Goal: Find contact information: Obtain details needed to contact an individual or organization

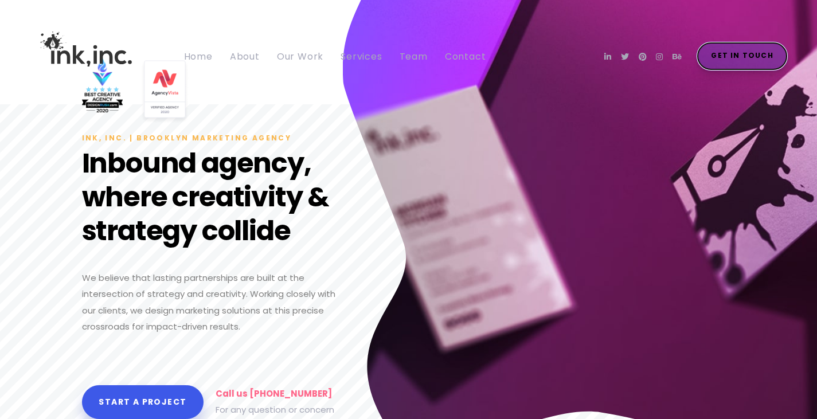
click at [737, 56] on span "Get in Touch" at bounding box center [742, 55] width 62 height 13
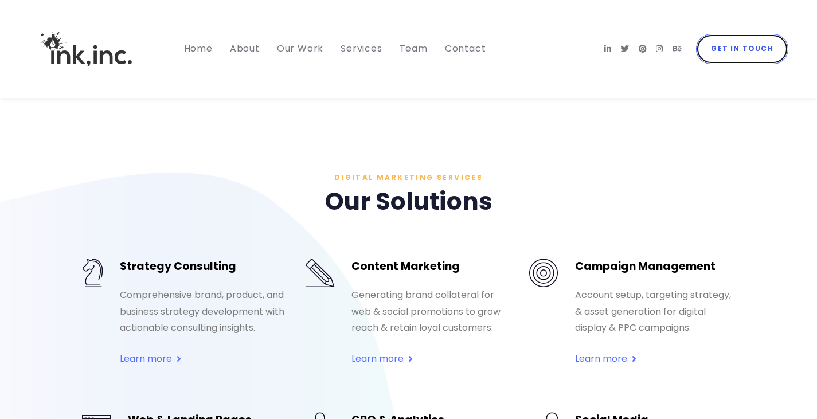
scroll to position [4233, 0]
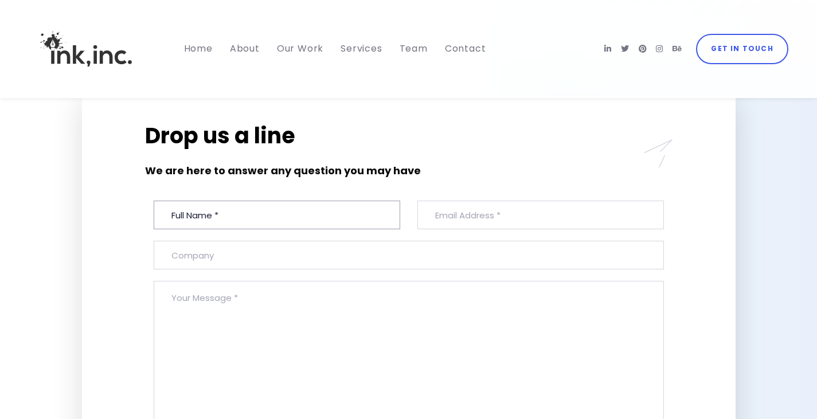
click at [271, 229] on input "text" at bounding box center [277, 215] width 246 height 29
paste input "[PERSON_NAME]"
click at [212, 229] on input "[PERSON_NAME]" at bounding box center [277, 215] width 246 height 29
type input "[PERSON_NAME]"
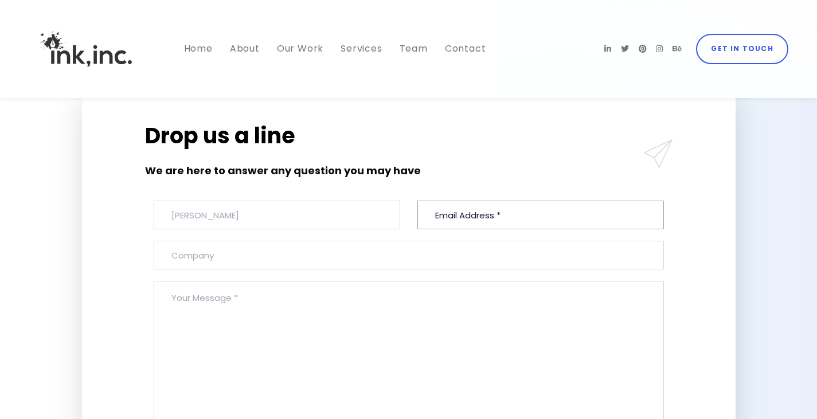
click at [474, 229] on input "email" at bounding box center [540, 215] width 246 height 29
paste input "[EMAIL_ADDRESS][DOMAIN_NAME]"
type input "[EMAIL_ADDRESS][DOMAIN_NAME]"
click at [279, 269] on input "text" at bounding box center [409, 255] width 510 height 29
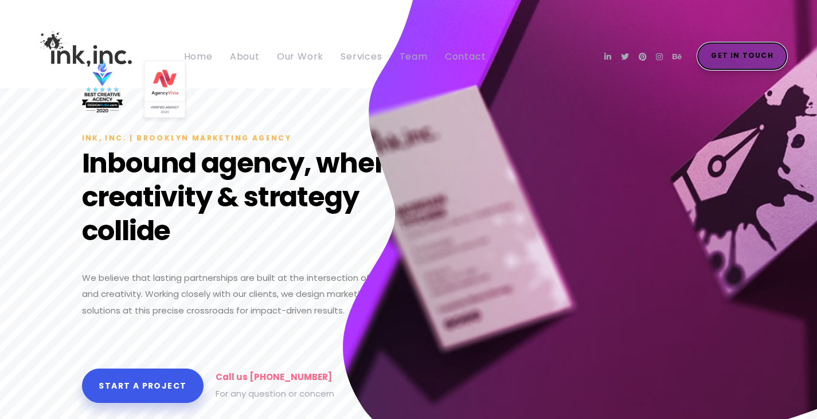
click at [743, 56] on span "Get in Touch" at bounding box center [742, 55] width 62 height 13
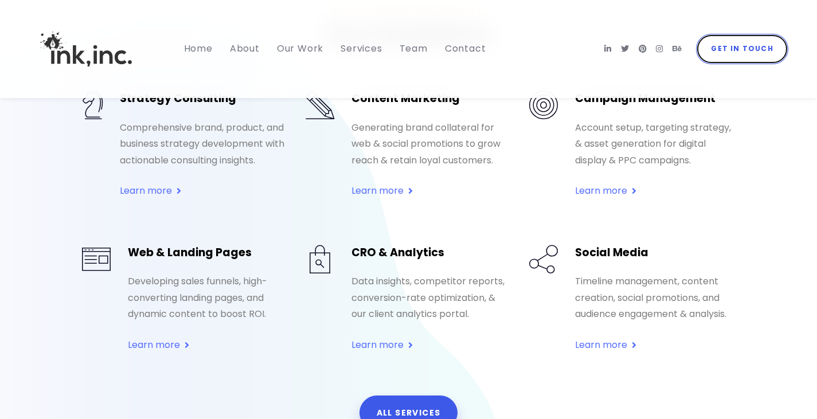
scroll to position [4217, 0]
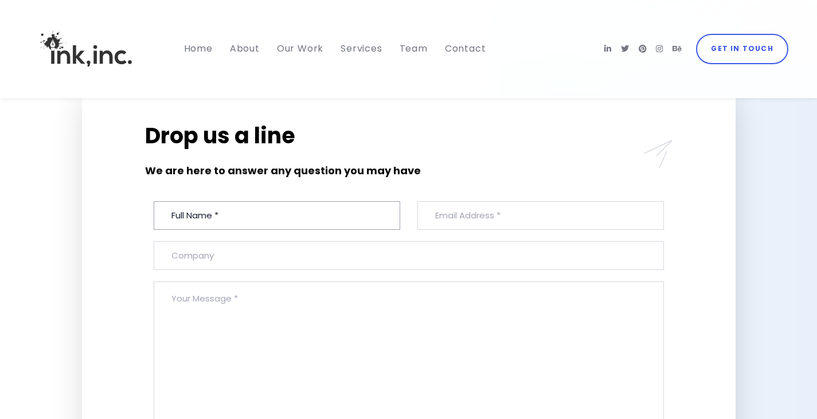
click at [243, 230] on input "text" at bounding box center [277, 215] width 246 height 29
